Goal: Check status: Check status

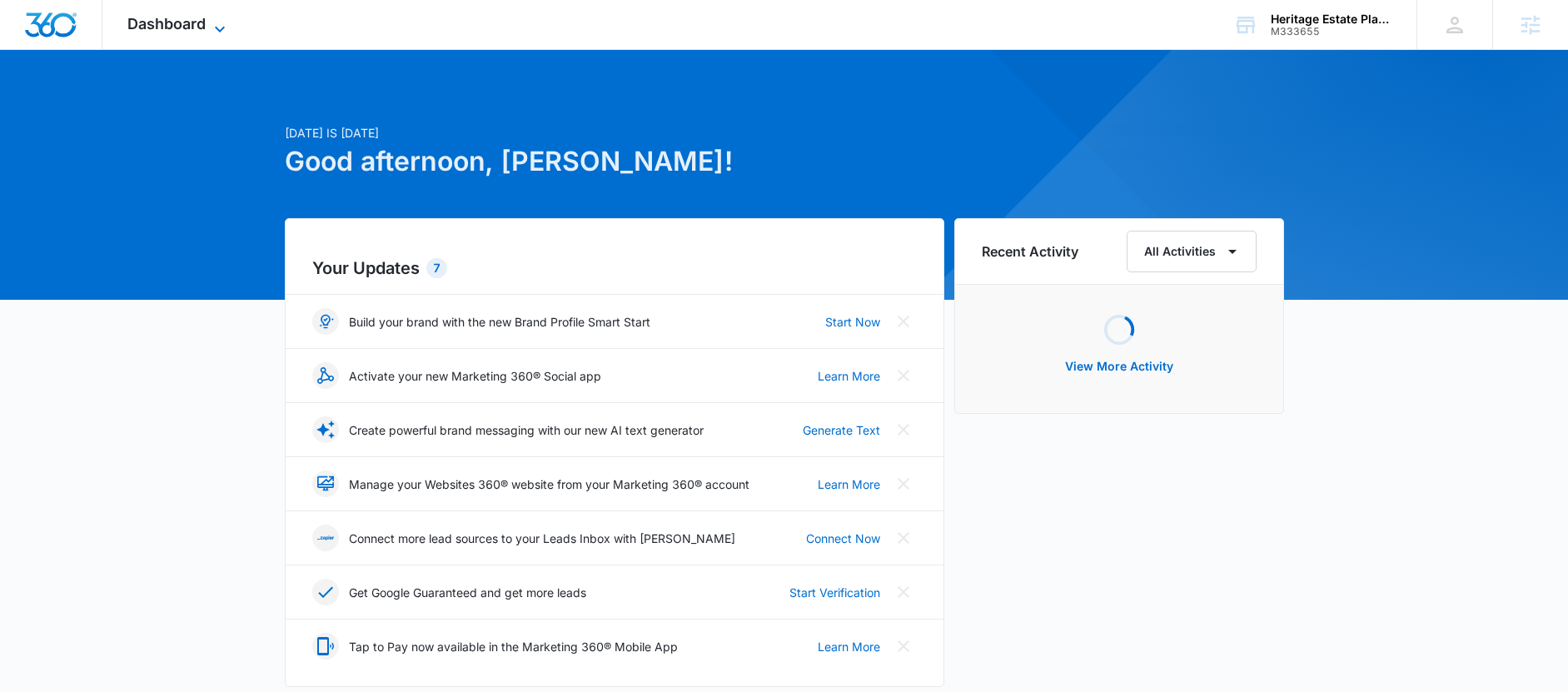
drag, startPoint x: 160, startPoint y: 18, endPoint x: 176, endPoint y: 32, distance: 21.3
click at [160, 18] on span "Dashboard" at bounding box center [166, 24] width 78 height 18
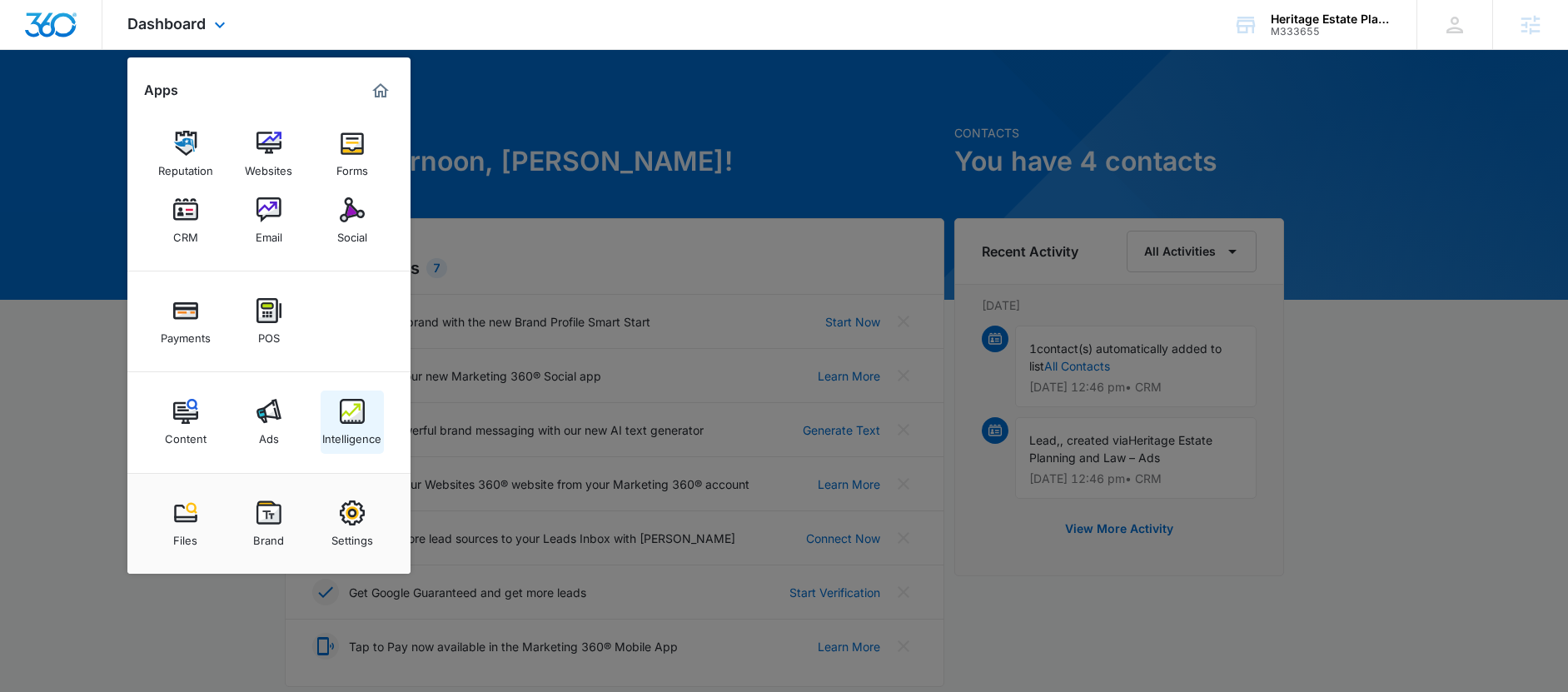
click at [369, 428] on div "Intelligence" at bounding box center [352, 435] width 59 height 22
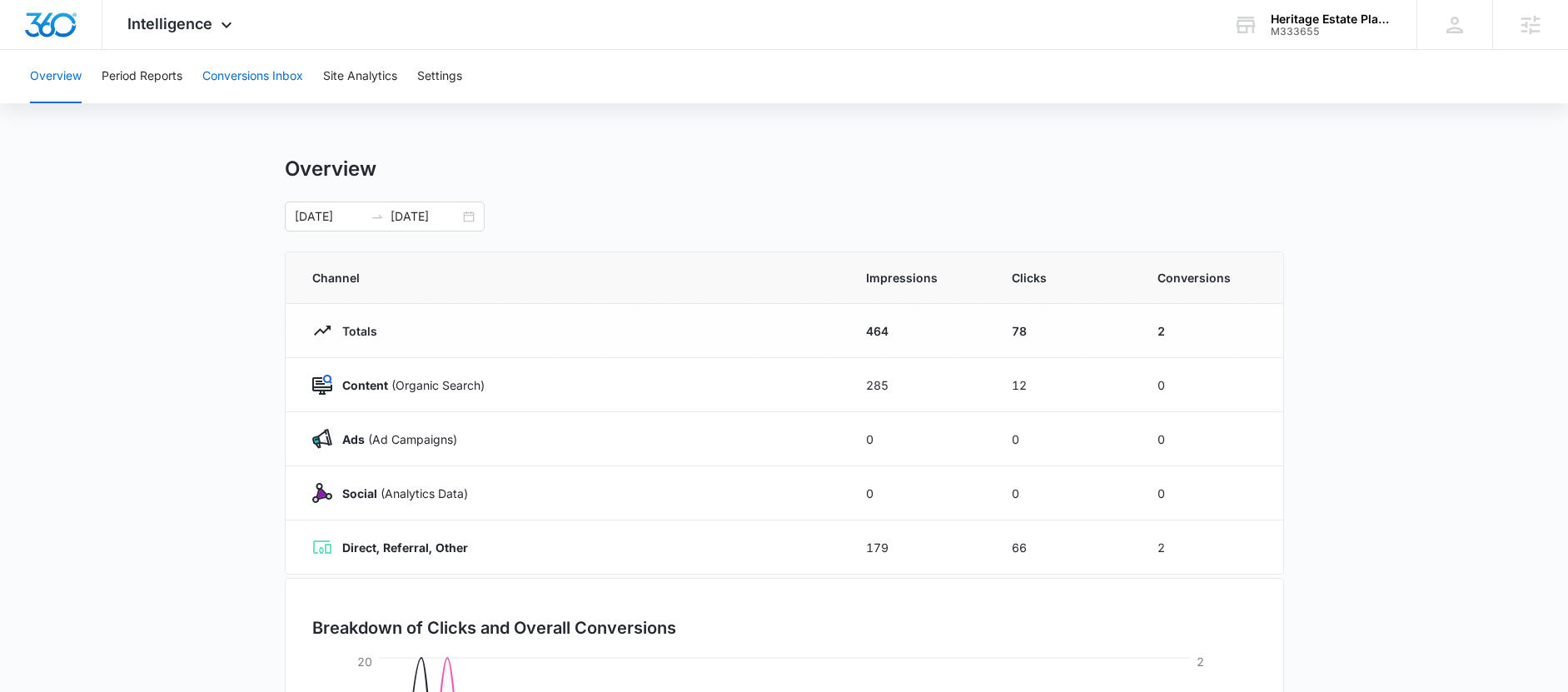
click at [235, 70] on button "Conversions Inbox" at bounding box center [253, 76] width 101 height 53
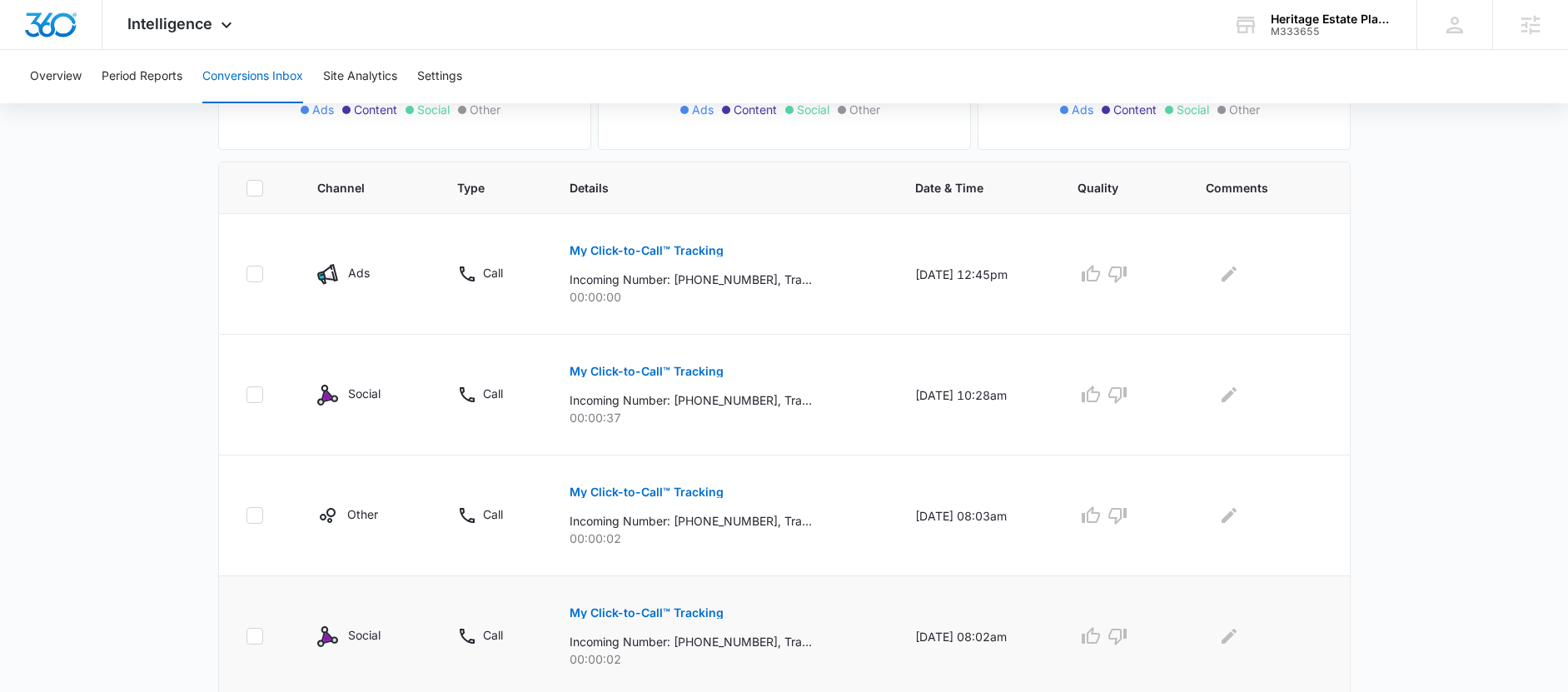
scroll to position [310, 0]
click at [668, 258] on button "My Click-to-Call™ Tracking" at bounding box center [646, 252] width 154 height 40
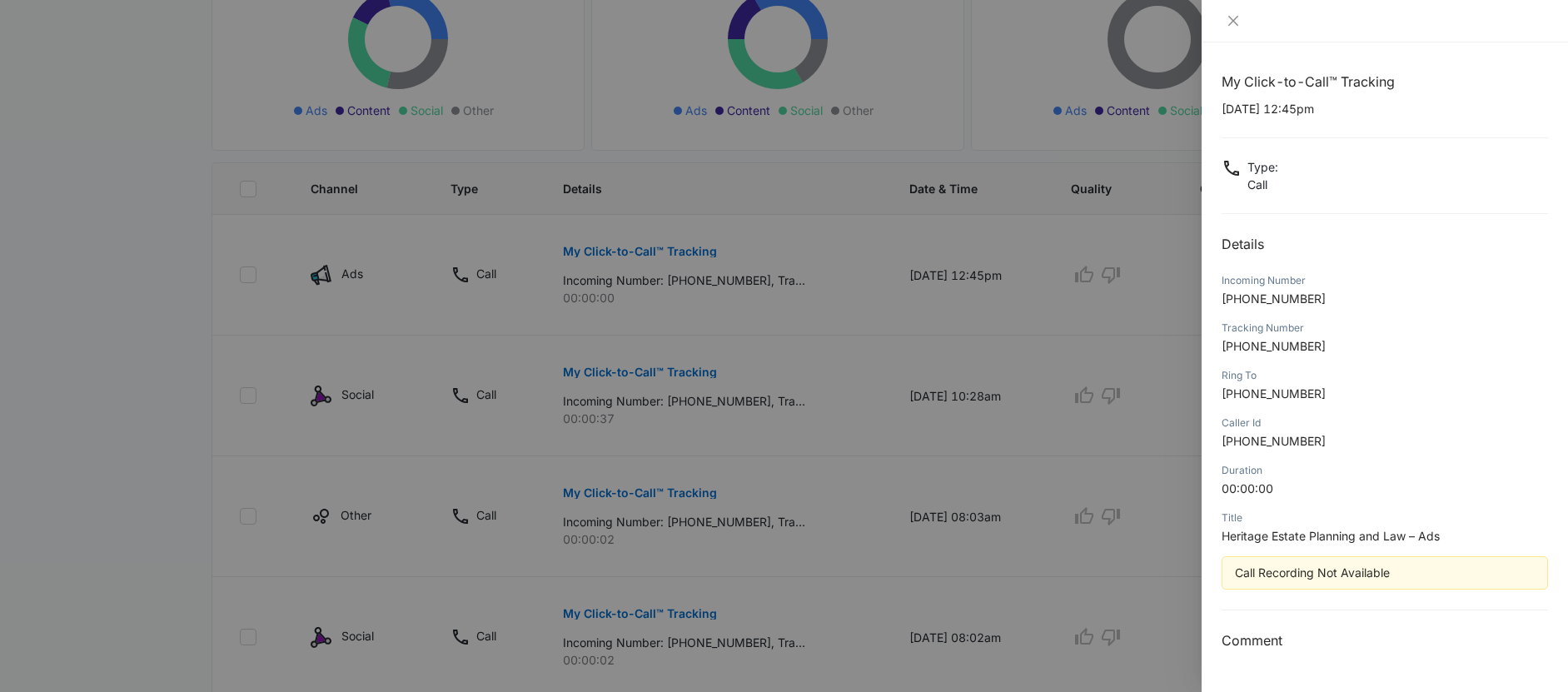
click at [661, 383] on div at bounding box center [784, 346] width 1568 height 692
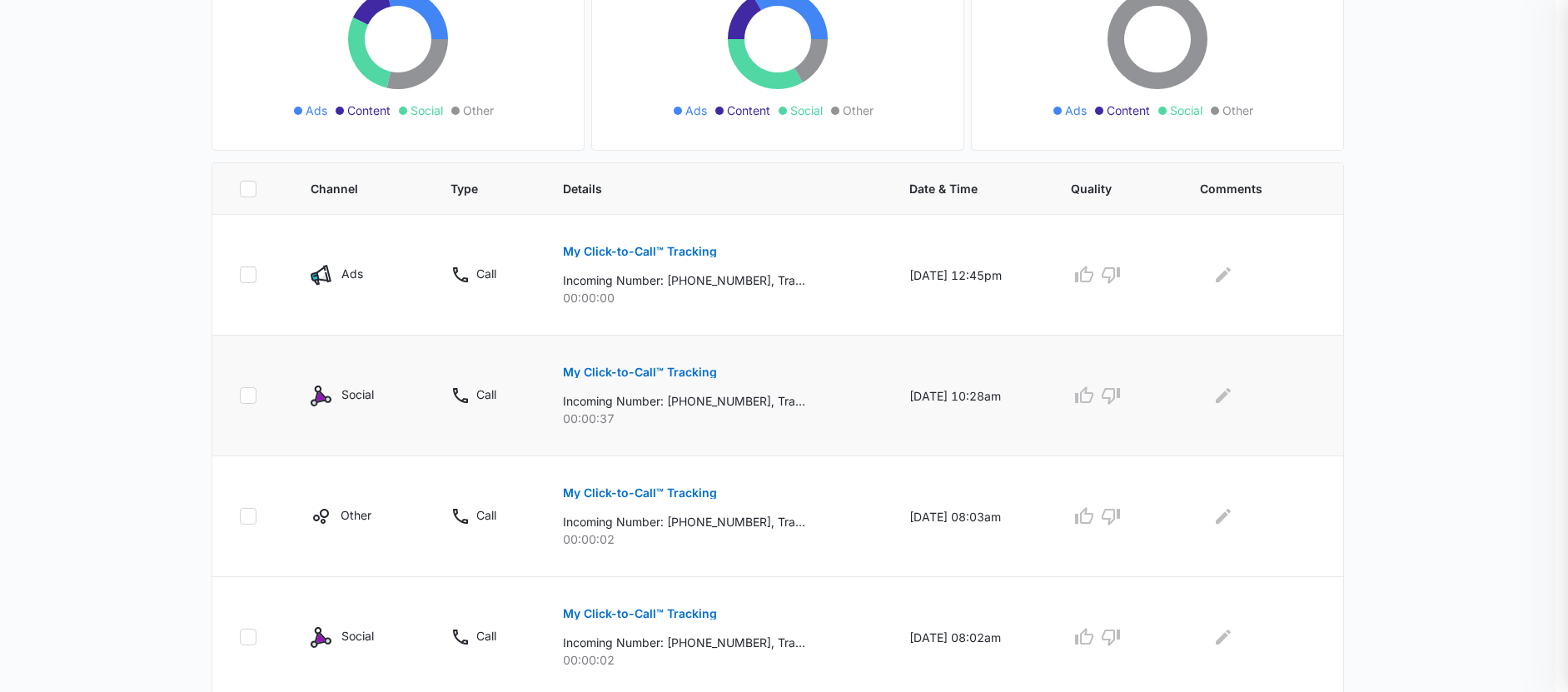
click at [662, 370] on p "My Click-to-Call™ Tracking" at bounding box center [639, 372] width 154 height 12
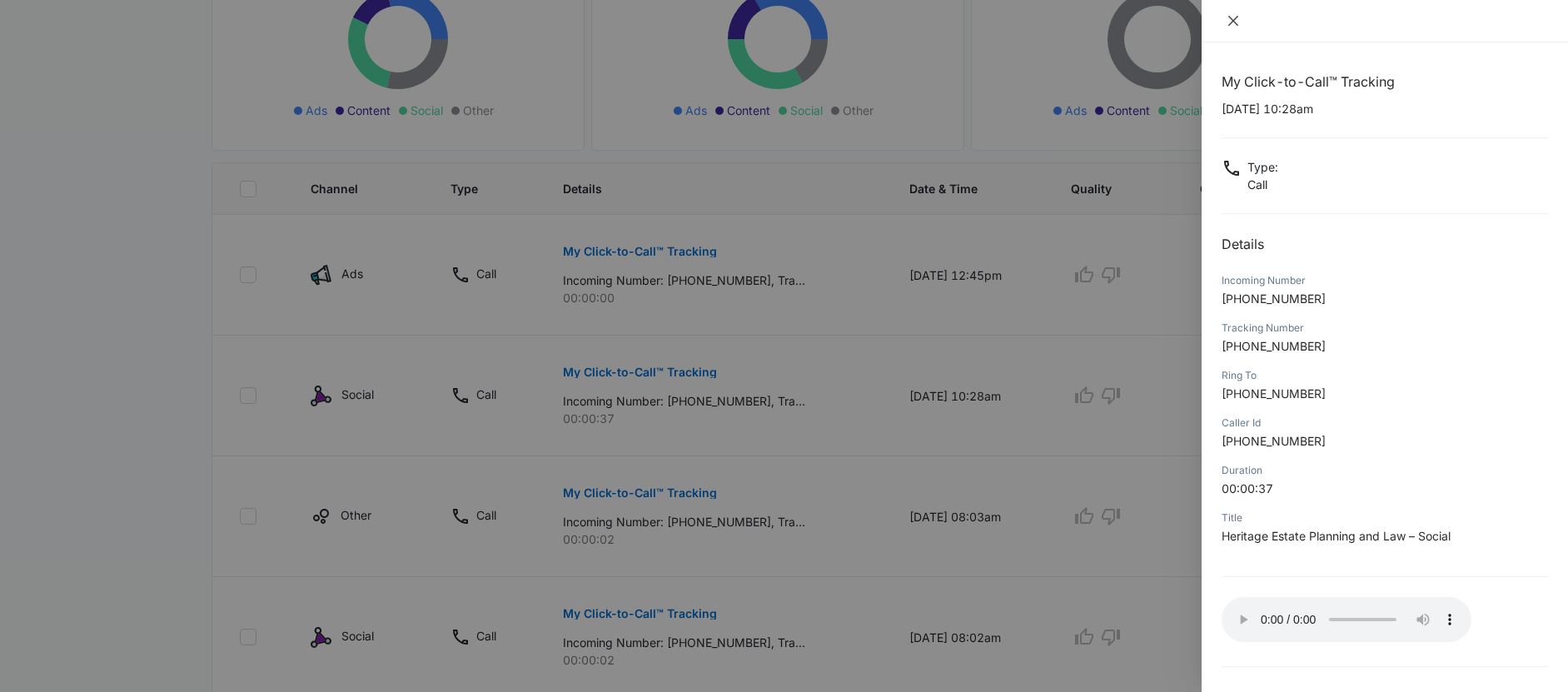
click at [1233, 21] on icon "close" at bounding box center [1234, 21] width 10 height 10
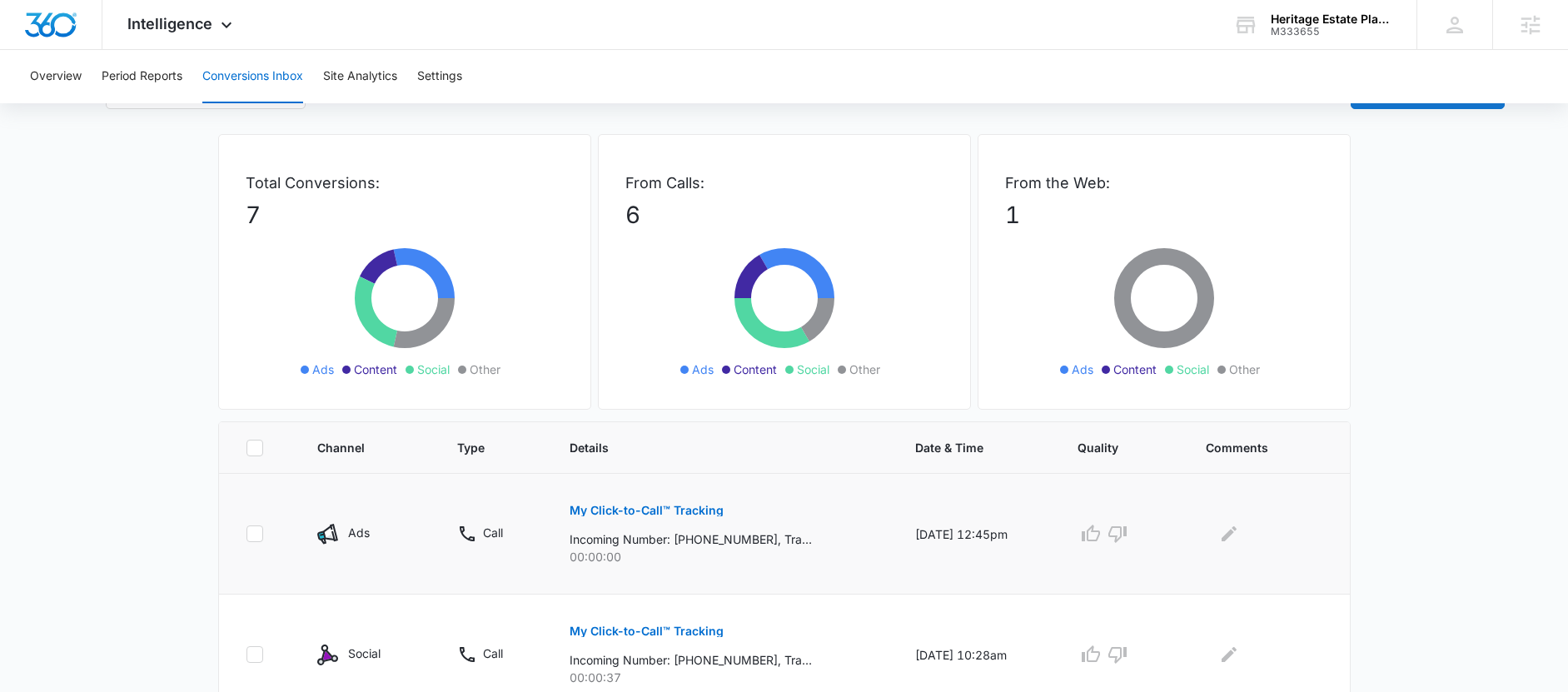
scroll to position [0, 0]
